Goal: Task Accomplishment & Management: Use online tool/utility

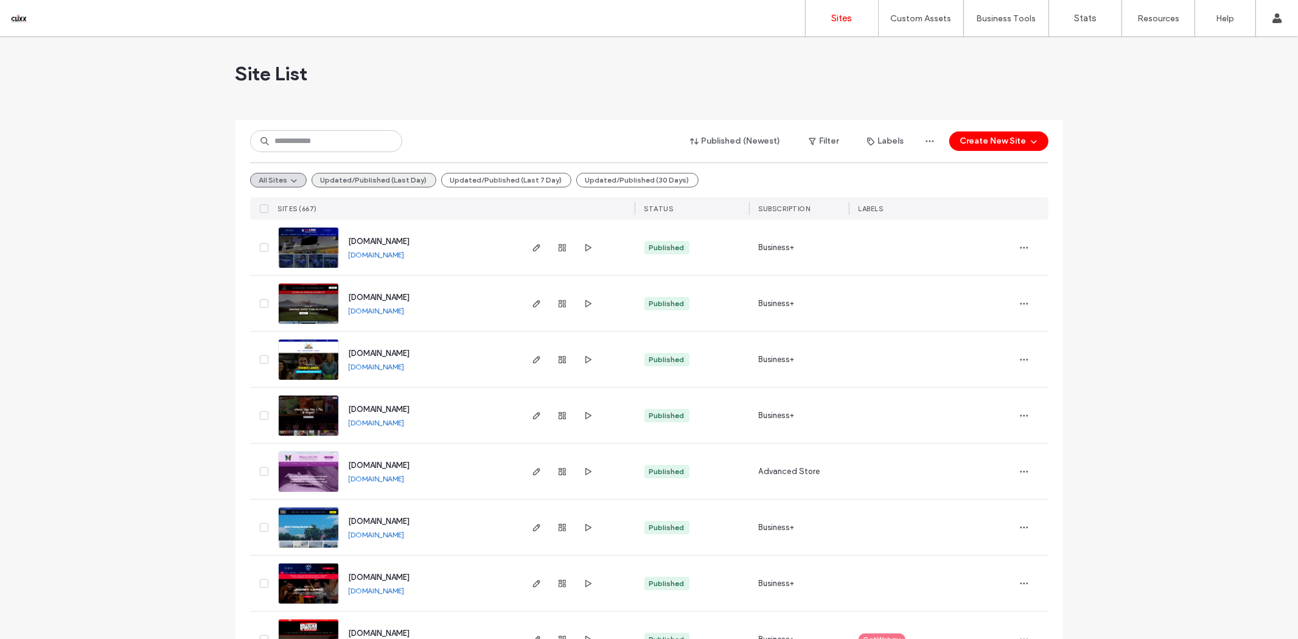
click at [387, 179] on button "Updated/Published (Last Day)" at bounding box center [373, 180] width 125 height 15
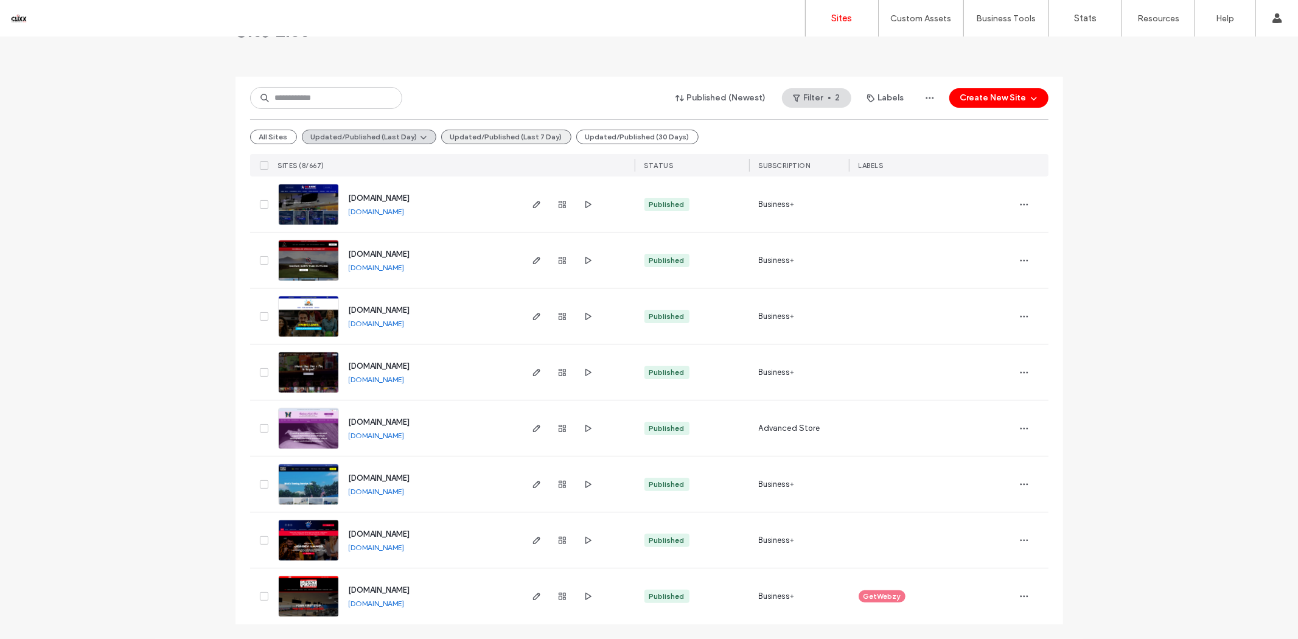
click at [470, 137] on button "Updated/Published (Last 7 Day)" at bounding box center [506, 137] width 130 height 15
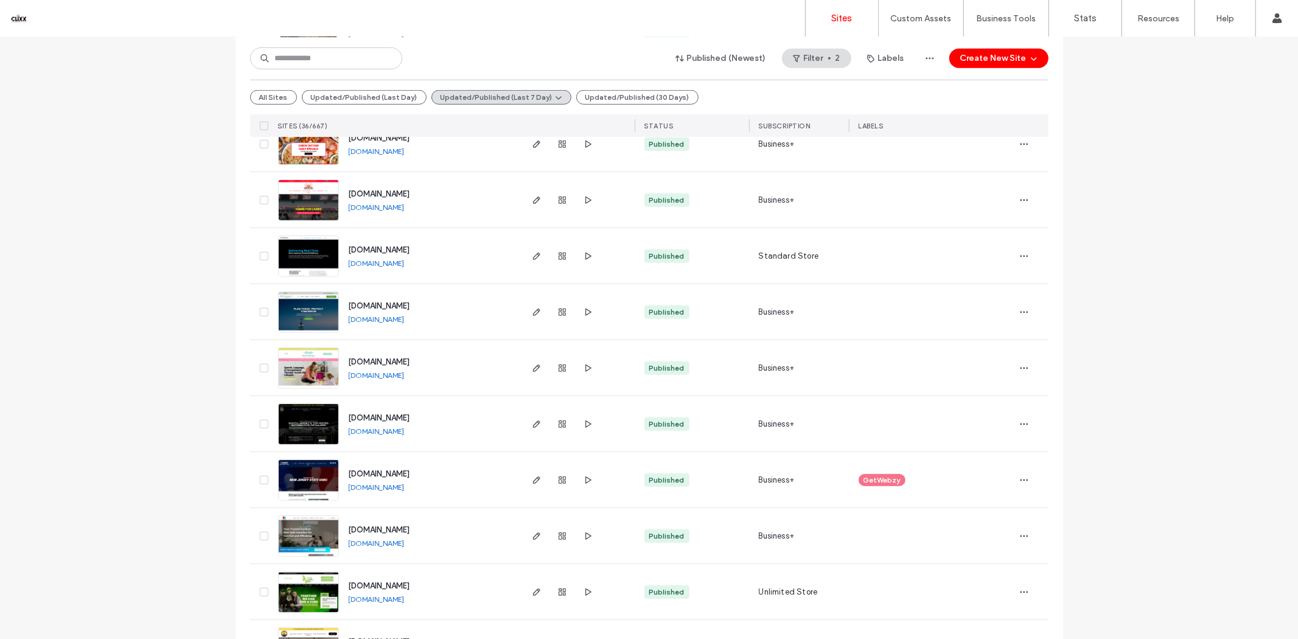
scroll to position [922, 0]
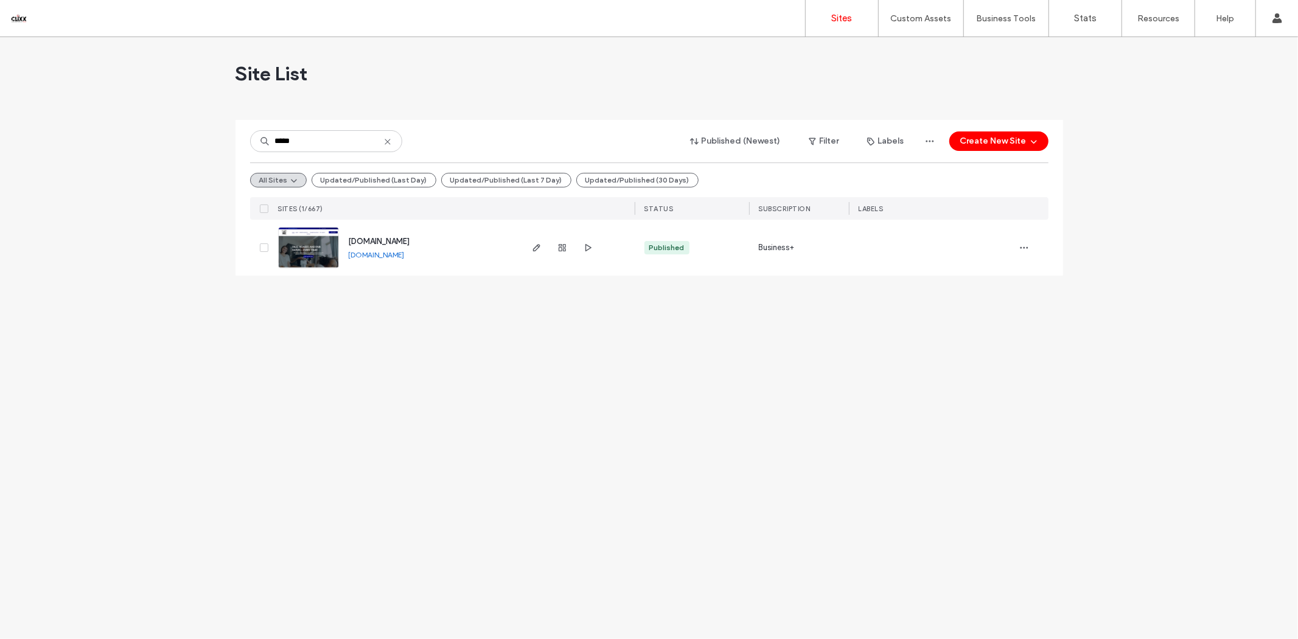
type input "*****"
click at [405, 259] on link "[DOMAIN_NAME]" at bounding box center [377, 254] width 56 height 9
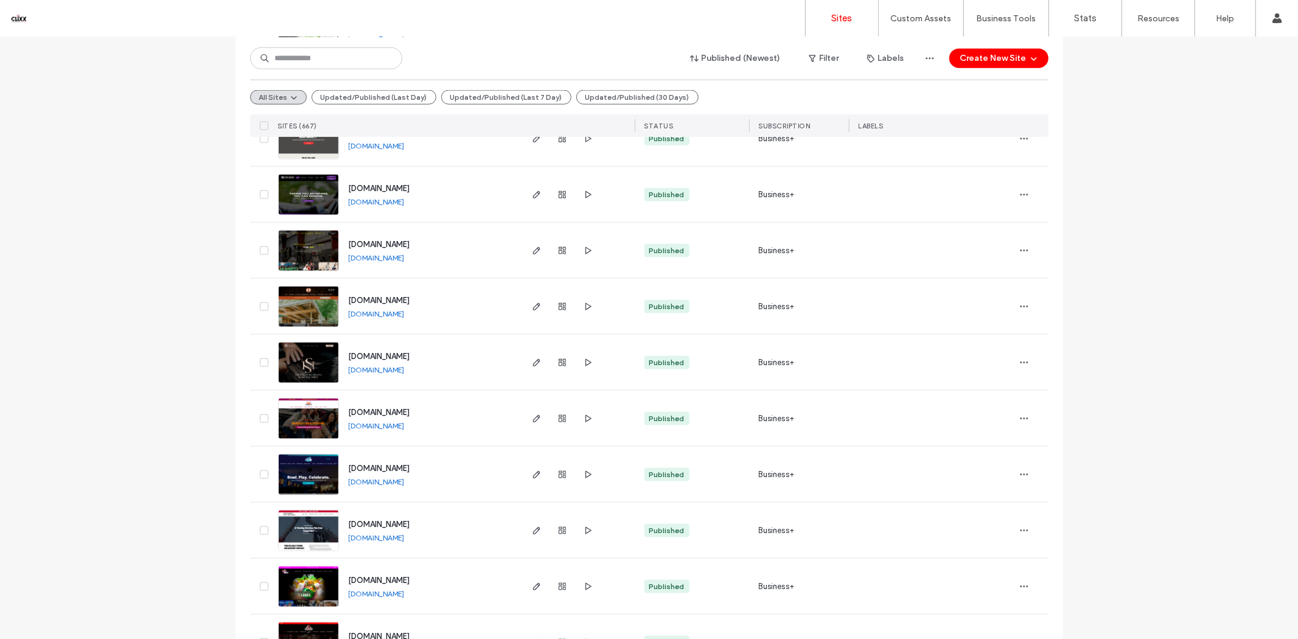
scroll to position [1487, 0]
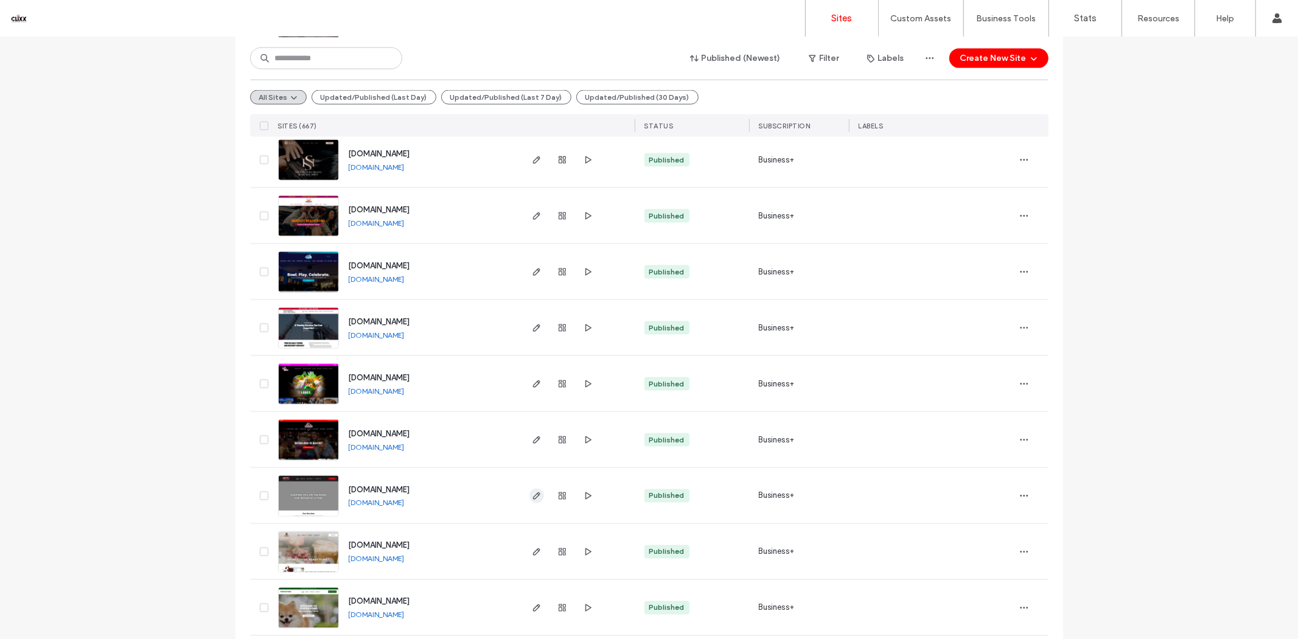
click at [532, 496] on icon "button" at bounding box center [537, 496] width 10 height 10
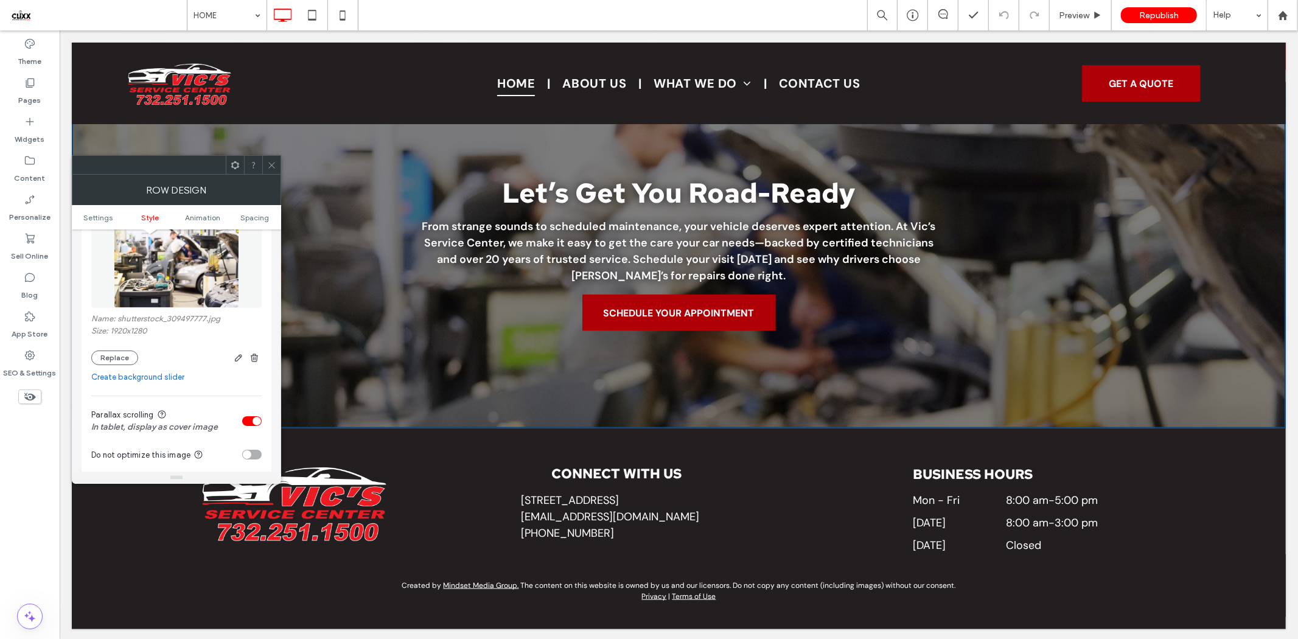
click at [184, 299] on img at bounding box center [176, 266] width 125 height 84
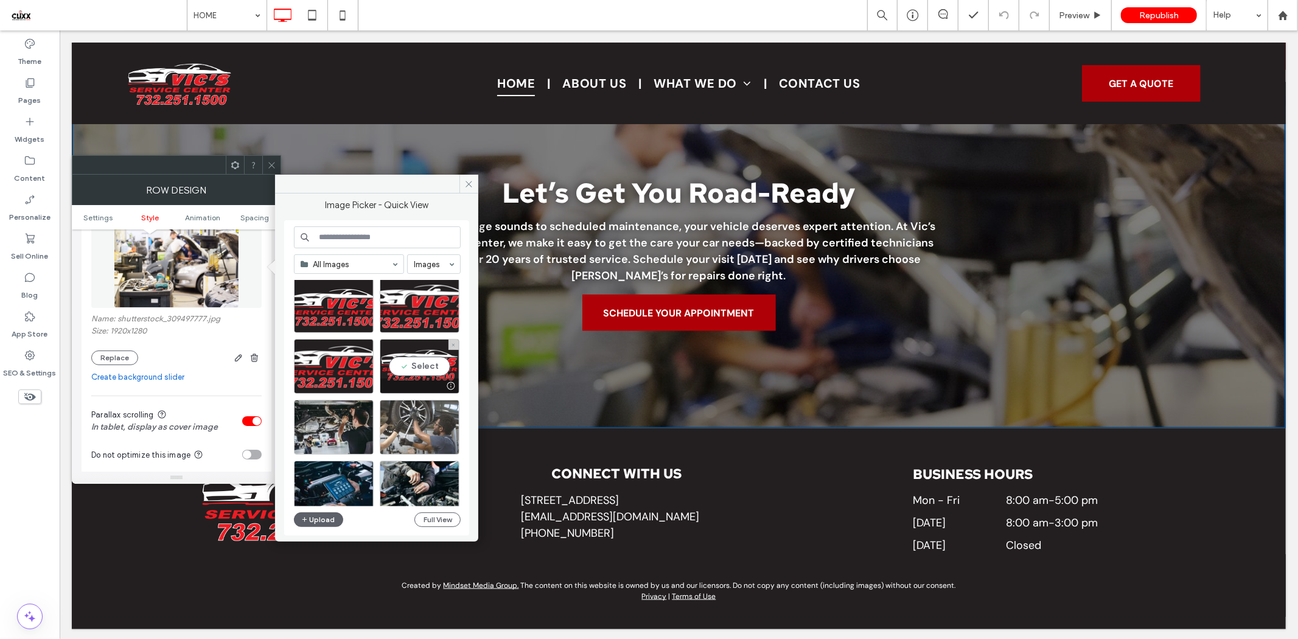
scroll to position [338, 0]
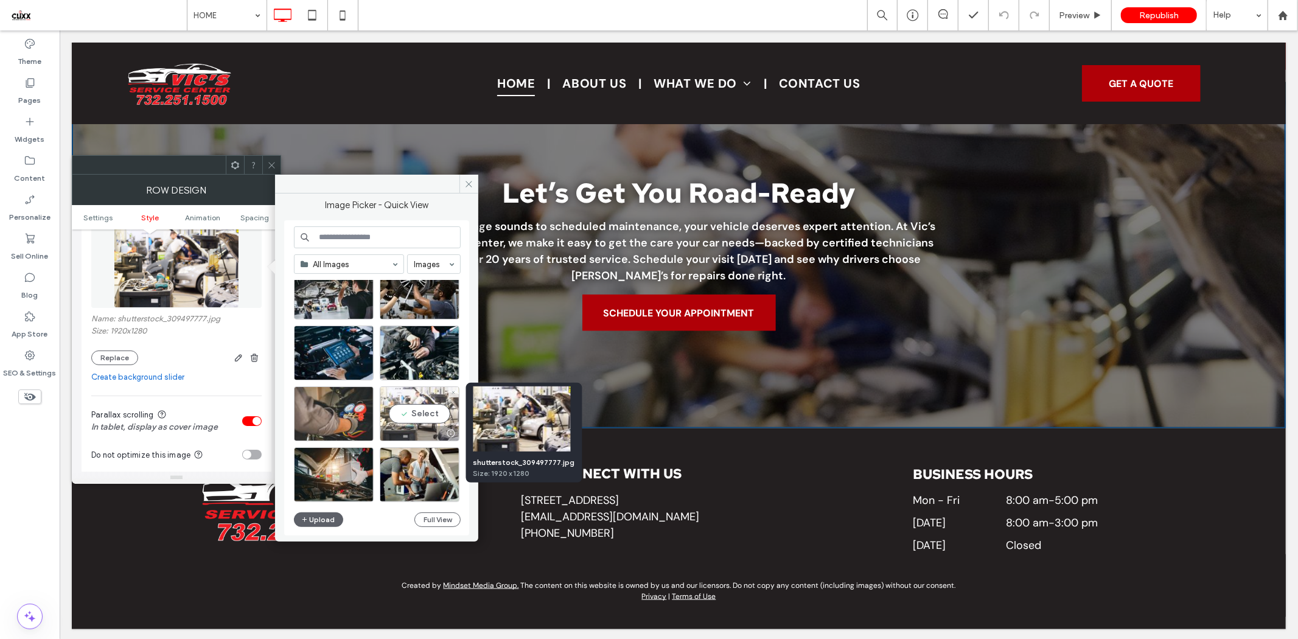
click at [448, 434] on div at bounding box center [450, 433] width 15 height 10
